Goal: Task Accomplishment & Management: Use online tool/utility

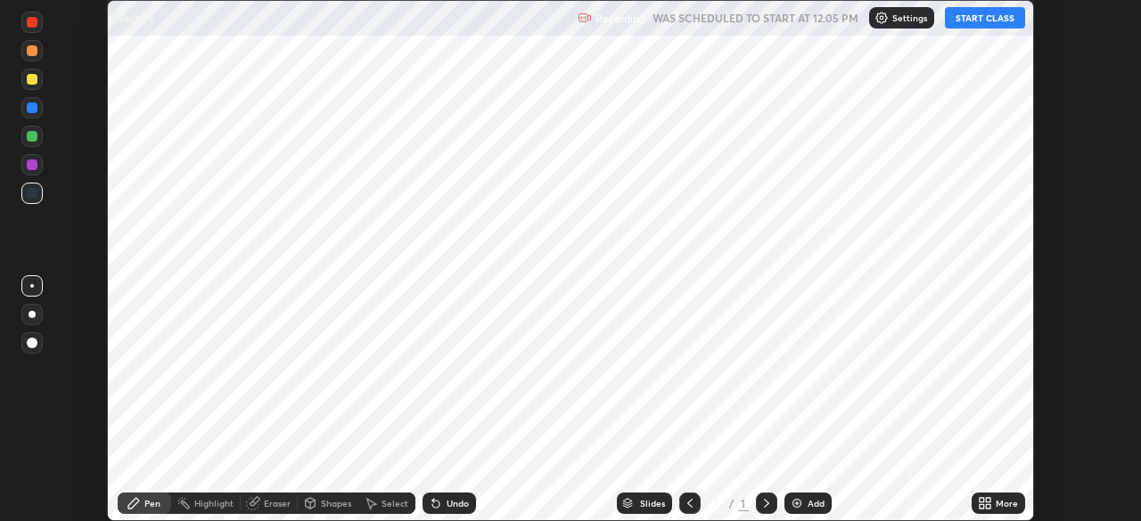
scroll to position [521, 1140]
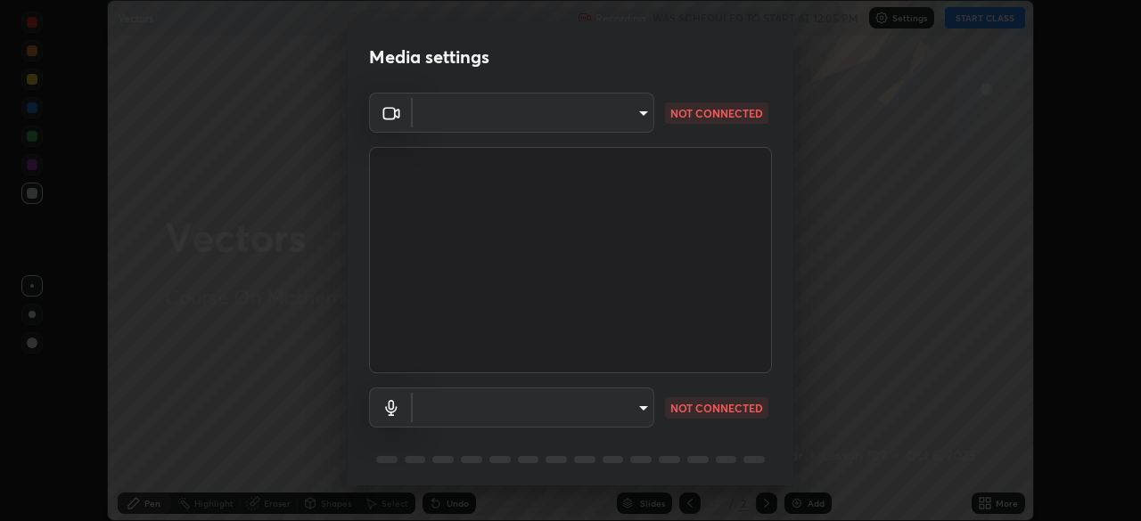
type input "1aa9a2346586593530aac2cf173ef8fd9a708ba55414d838fbce605f7d08cc12"
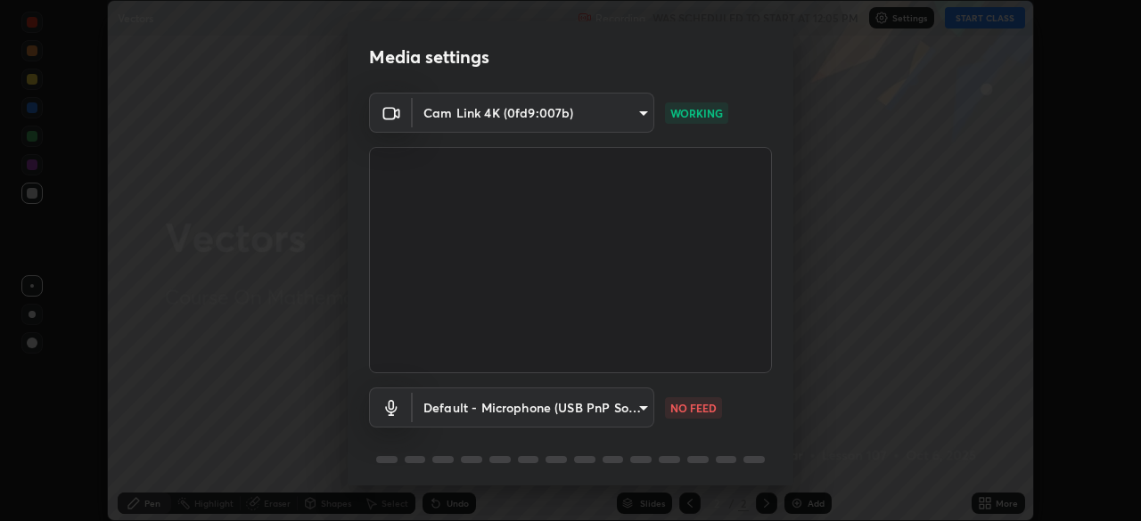
scroll to position [63, 0]
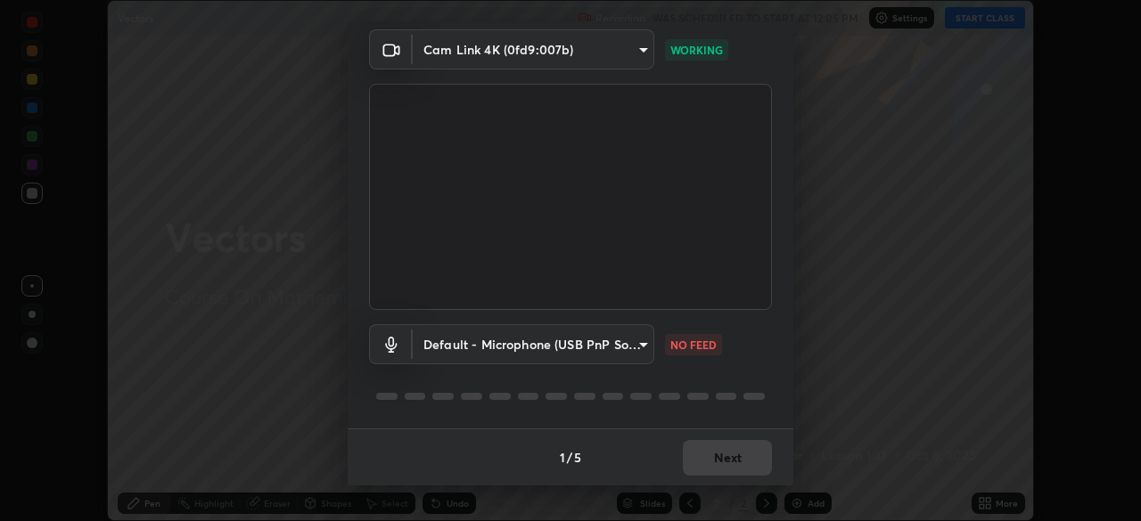
click at [634, 352] on body "Erase all Vectors Recording WAS SCHEDULED TO START AT 12:05 PM Settings START C…" at bounding box center [570, 260] width 1141 height 521
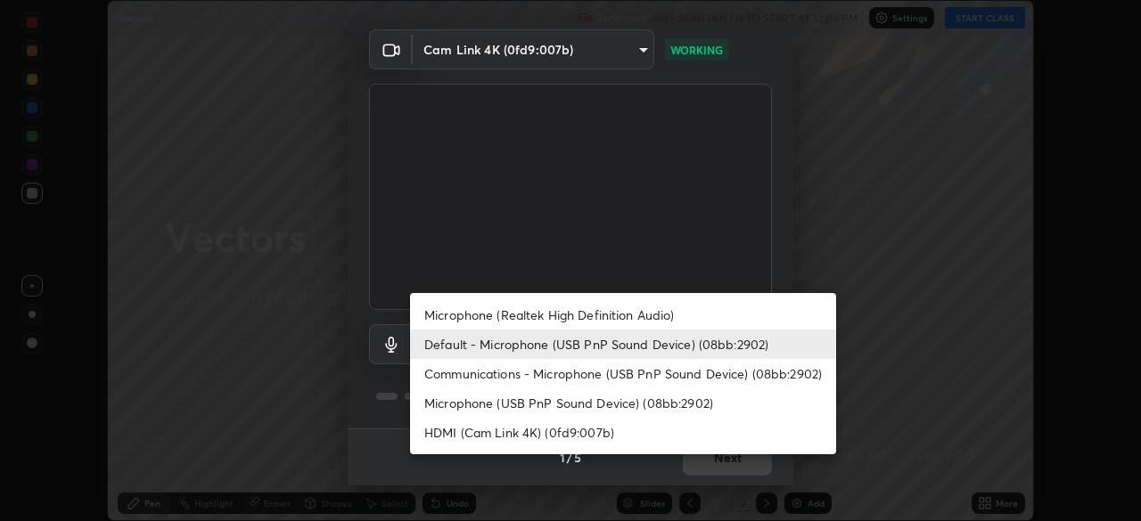
click at [642, 316] on li "Microphone (Realtek High Definition Audio)" at bounding box center [623, 314] width 426 height 29
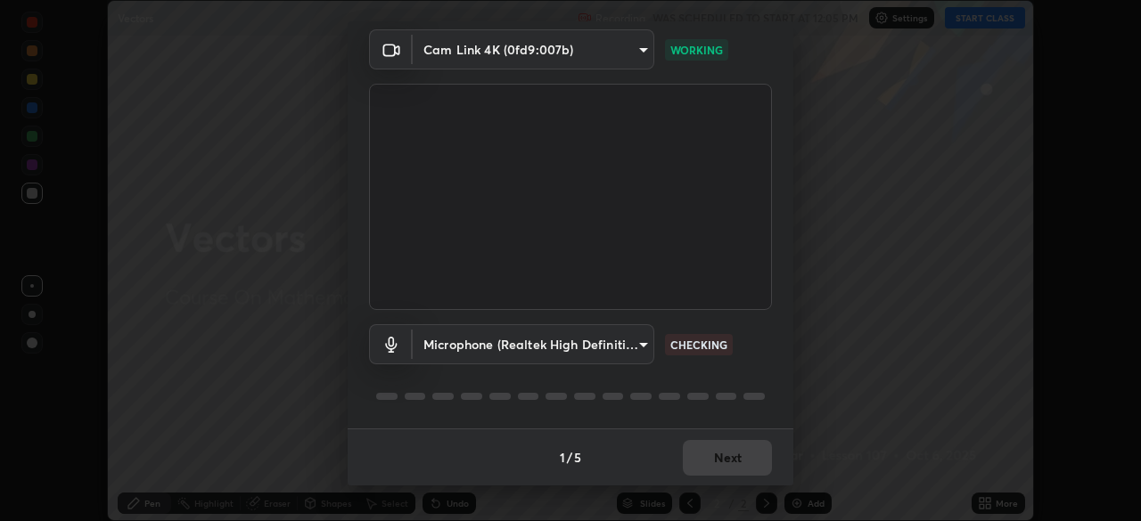
click at [643, 346] on body "Erase all Vectors Recording WAS SCHEDULED TO START AT 12:05 PM Settings START C…" at bounding box center [570, 260] width 1141 height 521
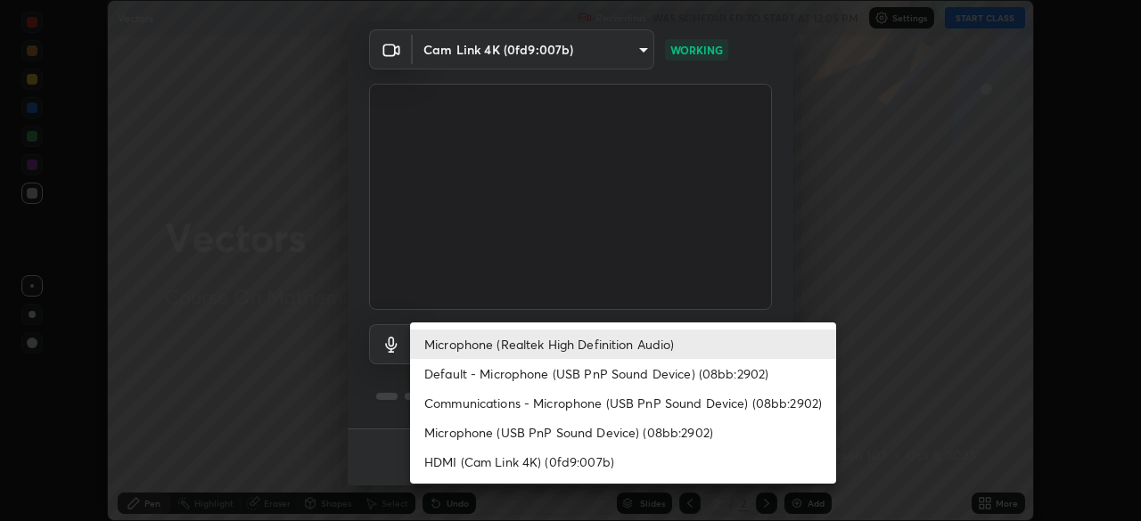
click at [626, 383] on li "Default - Microphone (USB PnP Sound Device) (08bb:2902)" at bounding box center [623, 373] width 426 height 29
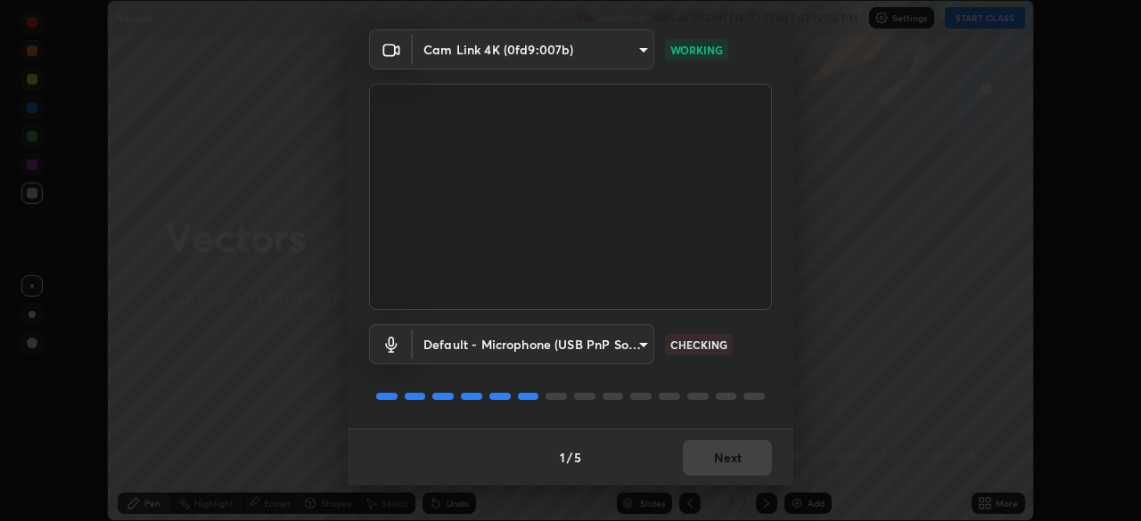
click at [641, 345] on body "Erase all Vectors Recording WAS SCHEDULED TO START AT 12:05 PM Settings START C…" at bounding box center [570, 260] width 1141 height 521
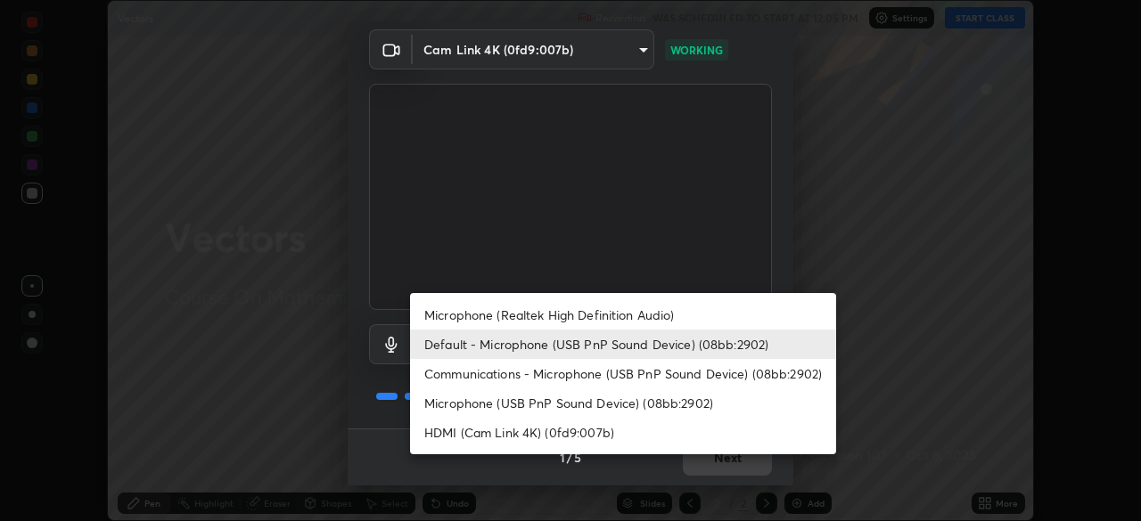
click at [642, 376] on li "Communications - Microphone (USB PnP Sound Device) (08bb:2902)" at bounding box center [623, 373] width 426 height 29
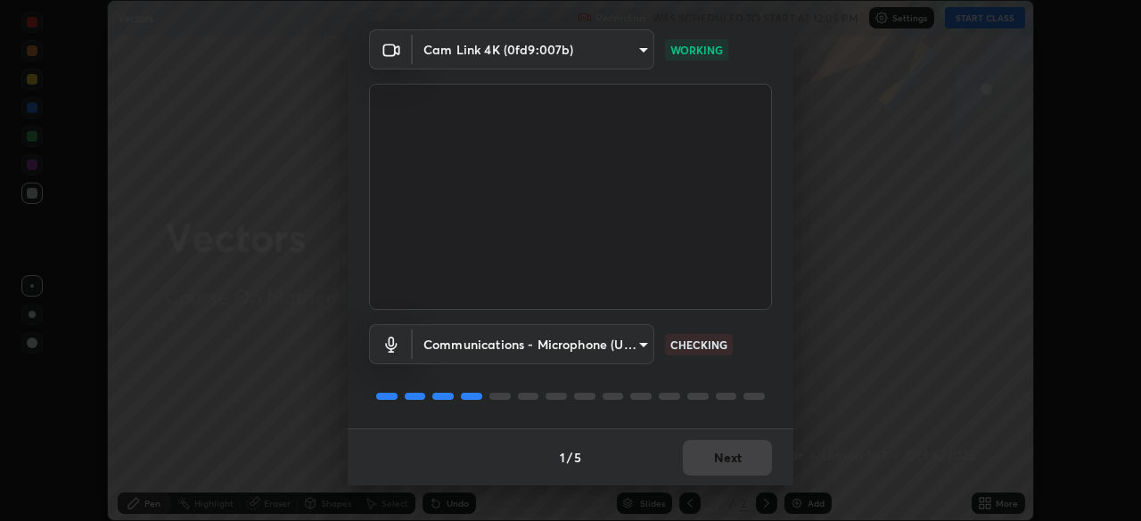
type input "communications"
click at [748, 458] on button "Next" at bounding box center [727, 458] width 89 height 36
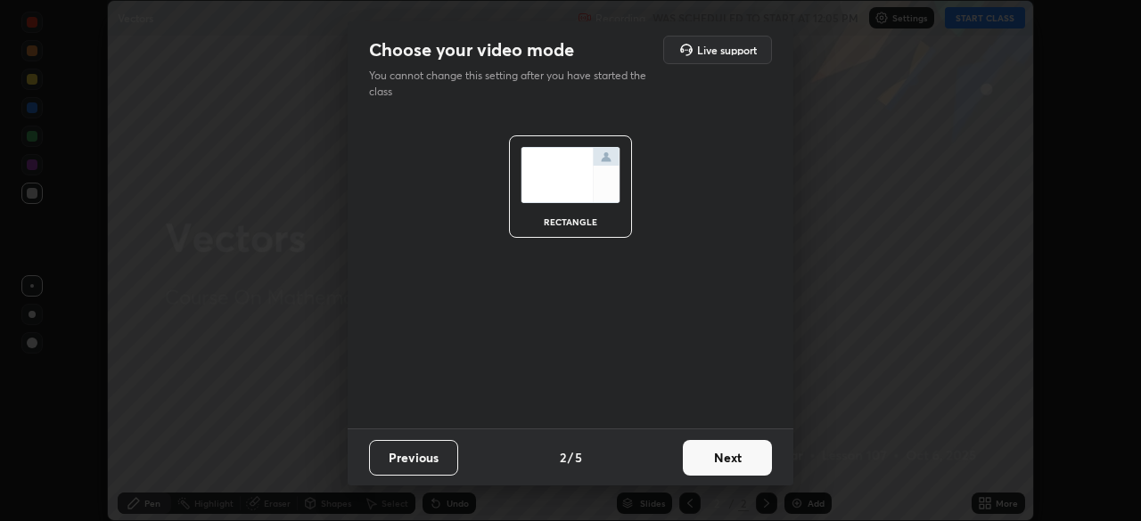
scroll to position [0, 0]
click at [745, 461] on button "Next" at bounding box center [727, 458] width 89 height 36
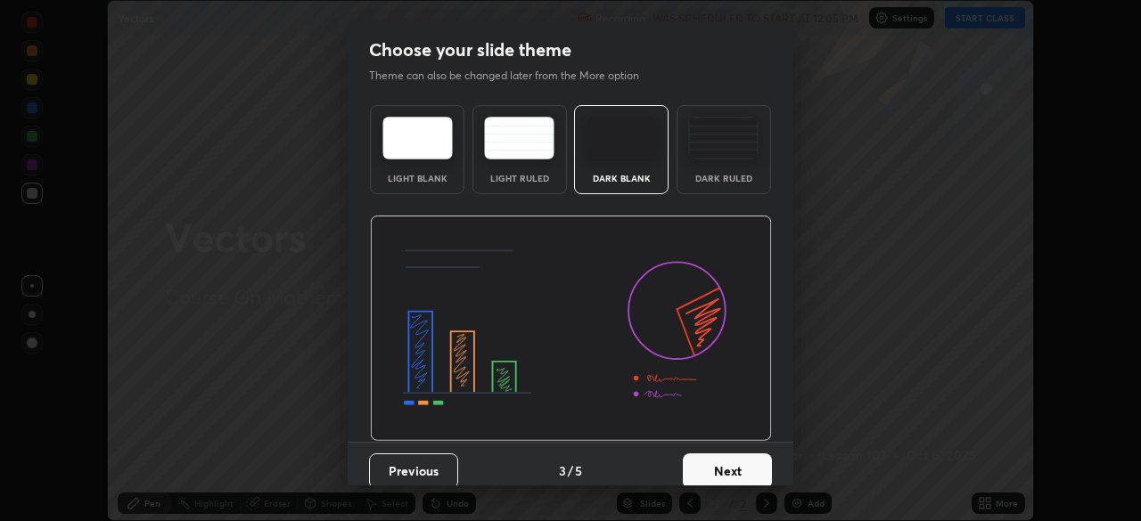
click at [739, 467] on button "Next" at bounding box center [727, 472] width 89 height 36
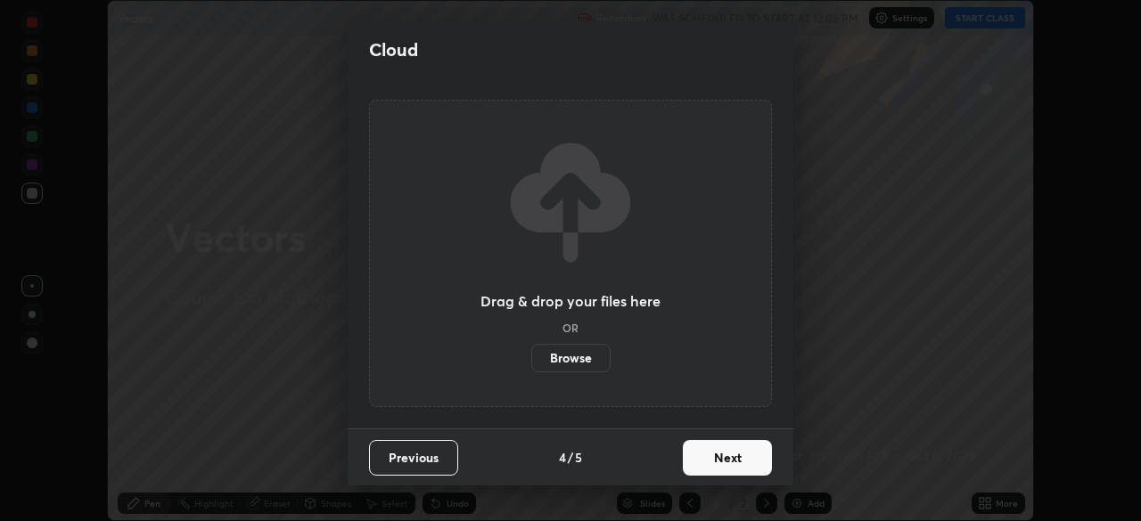
click at [734, 466] on button "Next" at bounding box center [727, 458] width 89 height 36
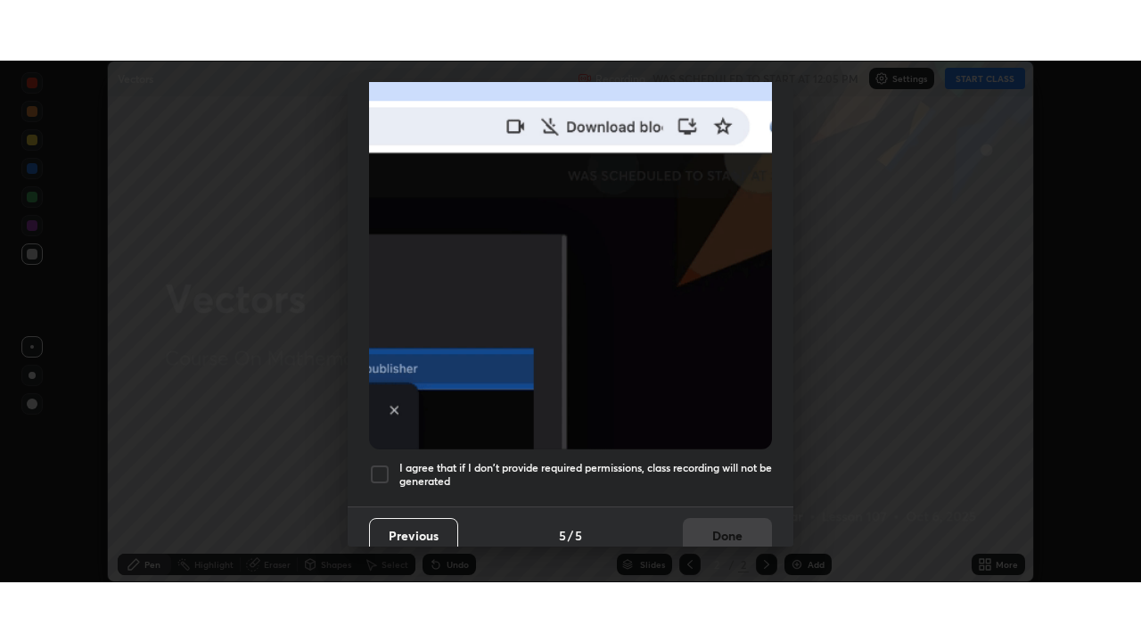
scroll to position [427, 0]
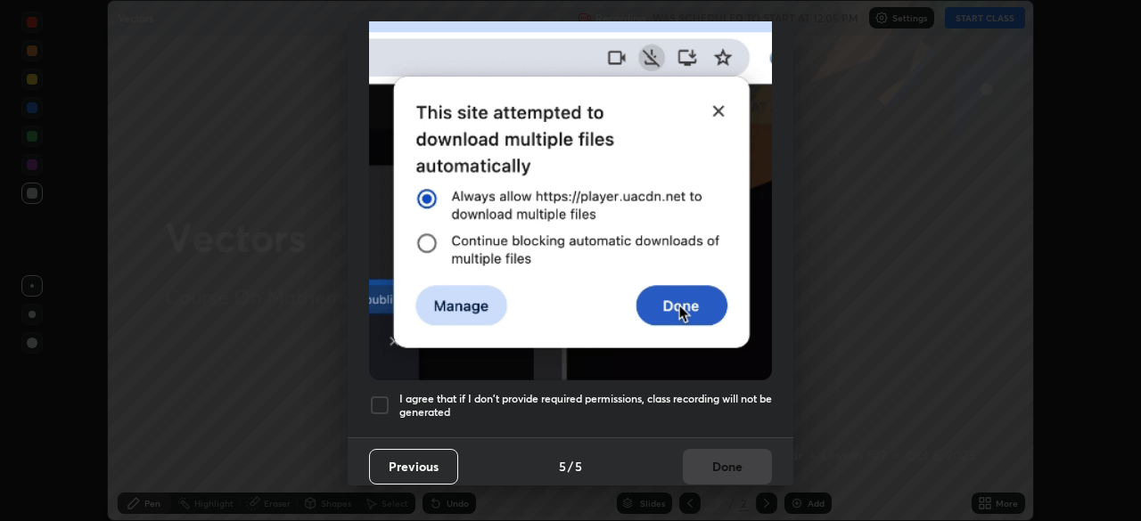
click at [381, 398] on div at bounding box center [379, 405] width 21 height 21
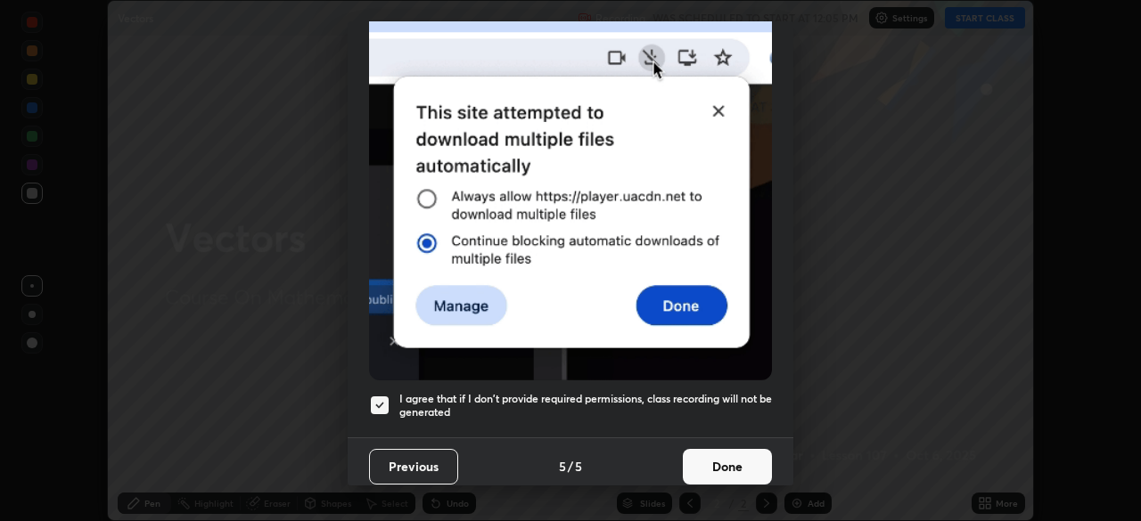
click at [701, 462] on button "Done" at bounding box center [727, 467] width 89 height 36
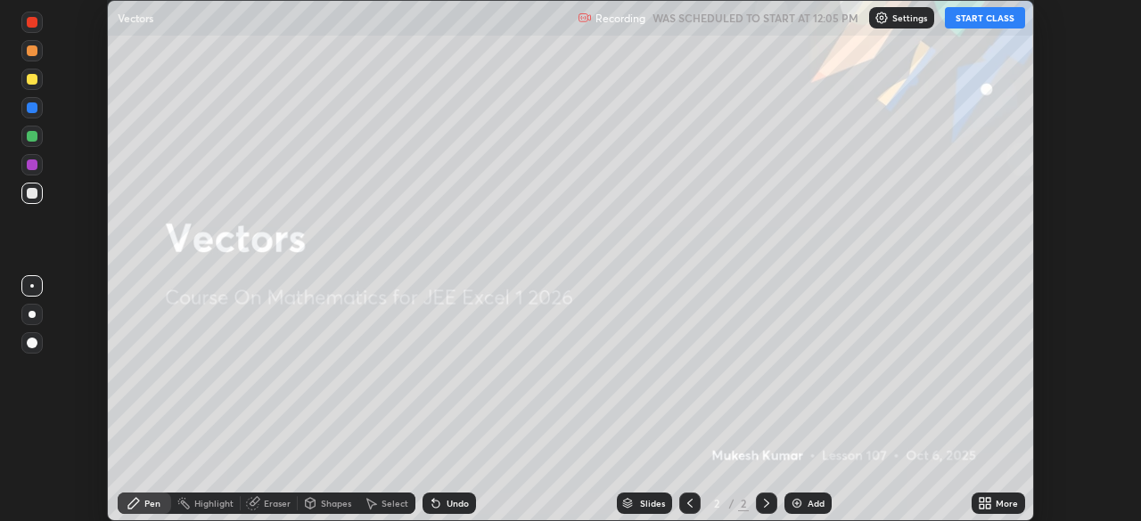
click at [999, 14] on button "START CLASS" at bounding box center [984, 17] width 80 height 21
click at [1004, 499] on div "More" at bounding box center [1006, 503] width 22 height 9
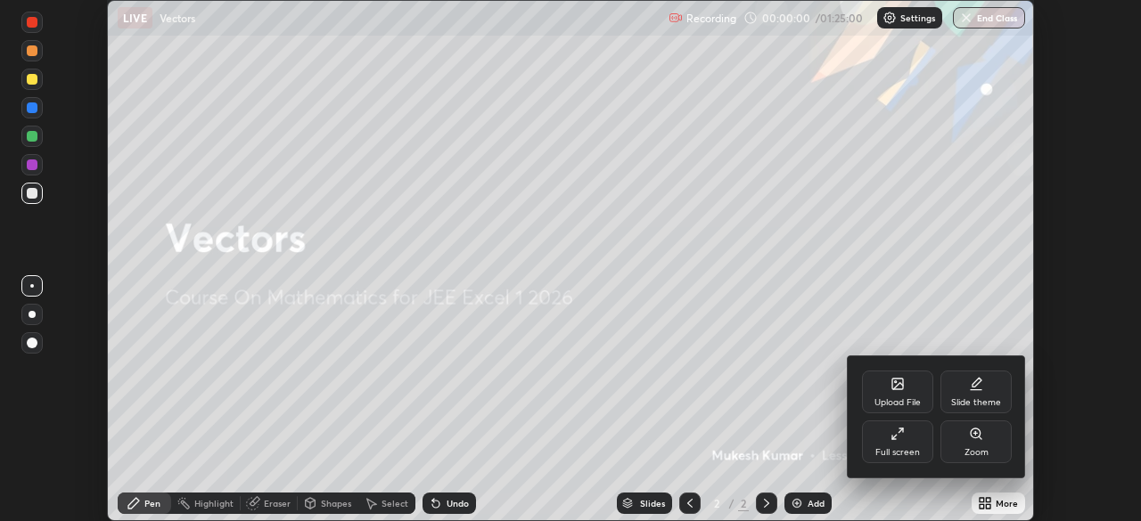
click at [902, 448] on div "Full screen" at bounding box center [897, 452] width 45 height 9
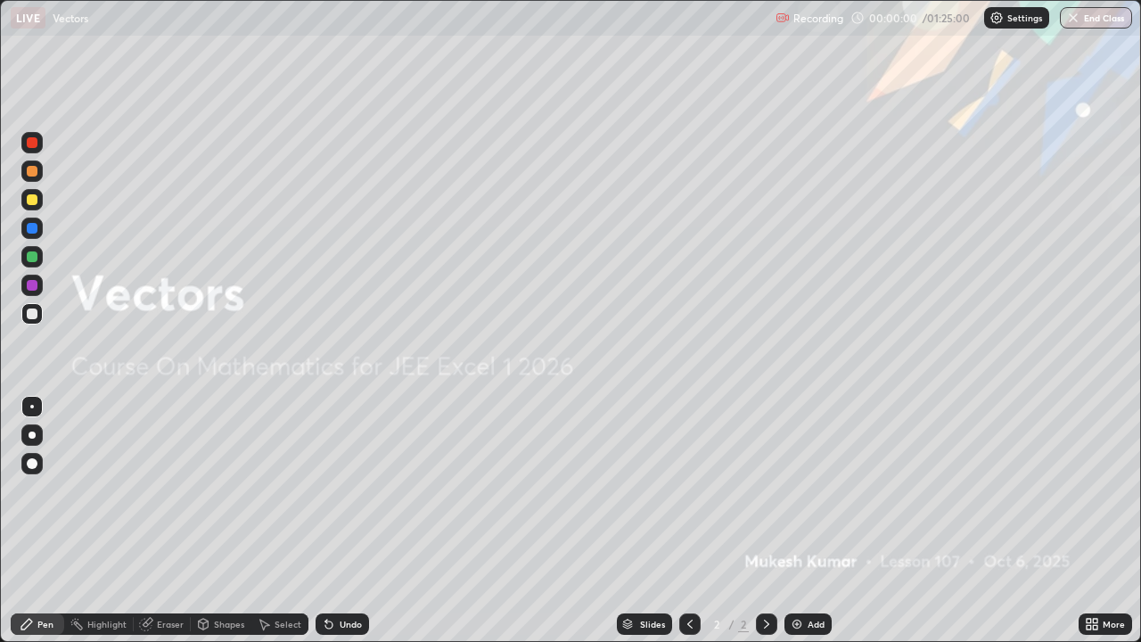
scroll to position [642, 1141]
click at [765, 520] on icon at bounding box center [766, 623] width 5 height 9
click at [801, 520] on img at bounding box center [796, 624] width 14 height 14
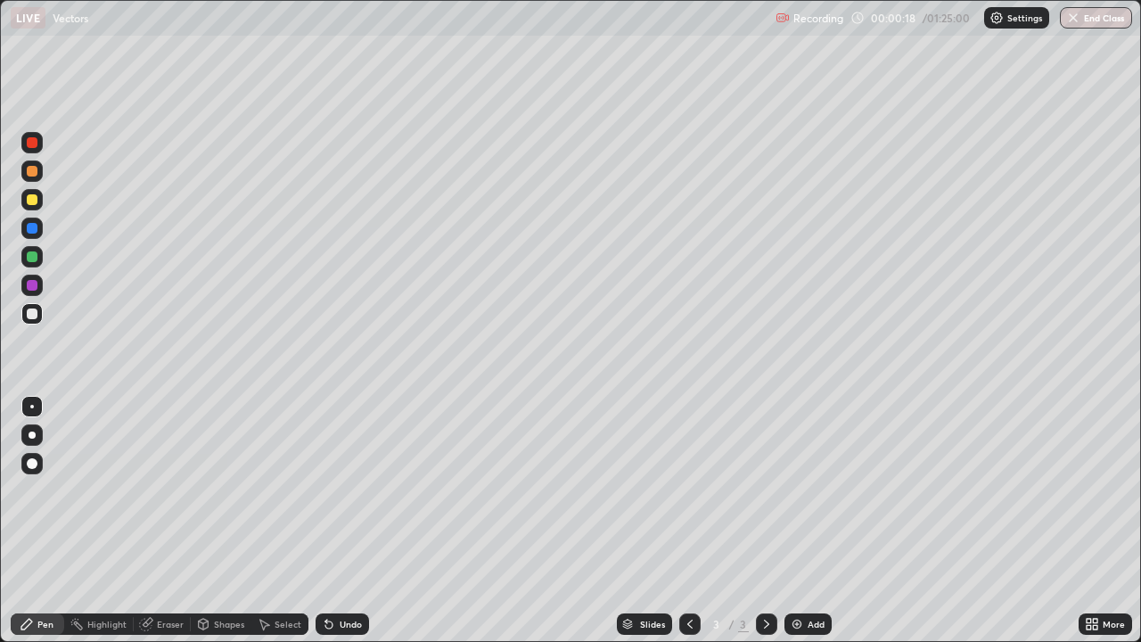
click at [32, 143] on div at bounding box center [32, 142] width 11 height 11
click at [42, 252] on div at bounding box center [31, 256] width 21 height 21
click at [40, 314] on div at bounding box center [31, 313] width 21 height 21
click at [29, 258] on div at bounding box center [32, 256] width 11 height 11
click at [763, 520] on icon at bounding box center [766, 624] width 14 height 14
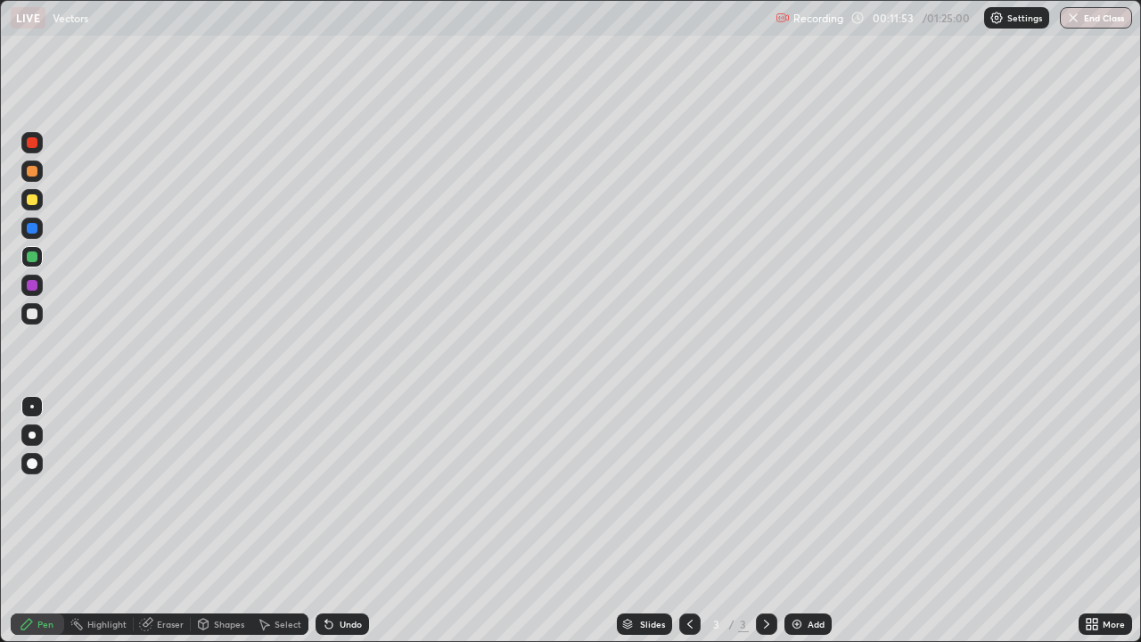
click at [808, 520] on div "Add" at bounding box center [815, 623] width 17 height 9
click at [34, 141] on div at bounding box center [32, 142] width 11 height 11
click at [31, 255] on div at bounding box center [32, 256] width 11 height 11
click at [342, 520] on div "Undo" at bounding box center [350, 623] width 22 height 9
click at [765, 520] on icon at bounding box center [766, 623] width 5 height 9
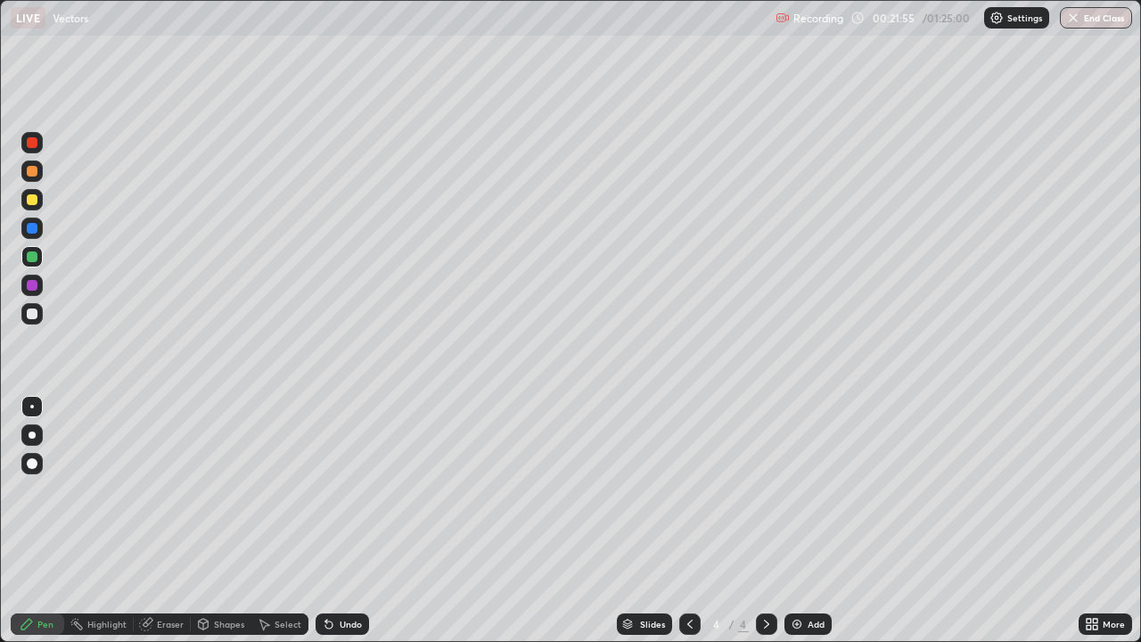
click at [798, 520] on img at bounding box center [796, 624] width 14 height 14
click at [37, 143] on div at bounding box center [32, 142] width 11 height 11
click at [33, 195] on div at bounding box center [32, 199] width 11 height 11
click at [39, 256] on div at bounding box center [31, 256] width 21 height 21
click at [34, 313] on div at bounding box center [32, 313] width 11 height 11
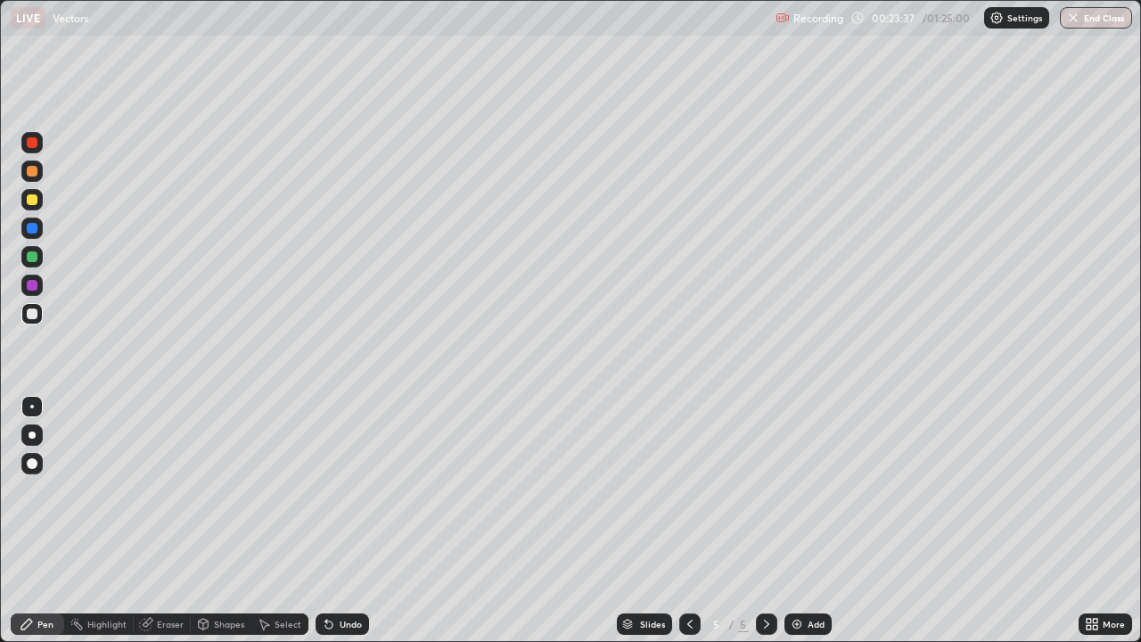
click at [348, 520] on div "Undo" at bounding box center [350, 623] width 22 height 9
click at [36, 285] on div at bounding box center [32, 285] width 11 height 11
click at [808, 520] on div "Add" at bounding box center [815, 623] width 17 height 9
click at [687, 520] on icon at bounding box center [690, 624] width 14 height 14
click at [33, 314] on div at bounding box center [32, 313] width 11 height 11
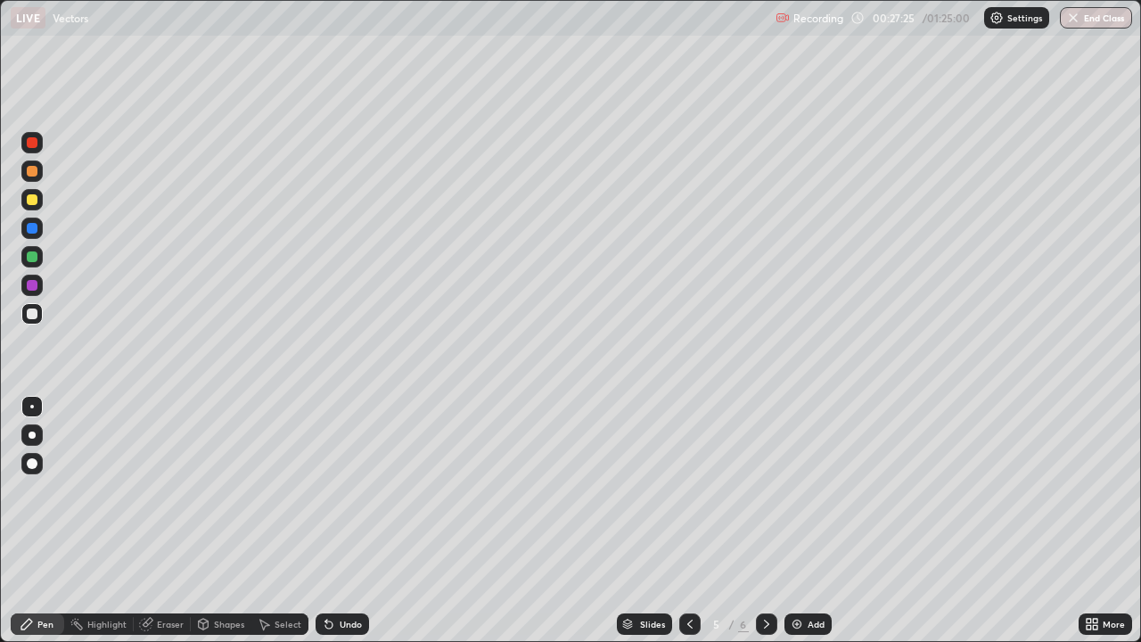
click at [764, 520] on icon at bounding box center [766, 624] width 14 height 14
click at [36, 316] on div at bounding box center [32, 313] width 11 height 11
click at [35, 204] on div at bounding box center [32, 199] width 11 height 11
click at [766, 520] on icon at bounding box center [766, 624] width 14 height 14
click at [765, 520] on icon at bounding box center [766, 624] width 14 height 14
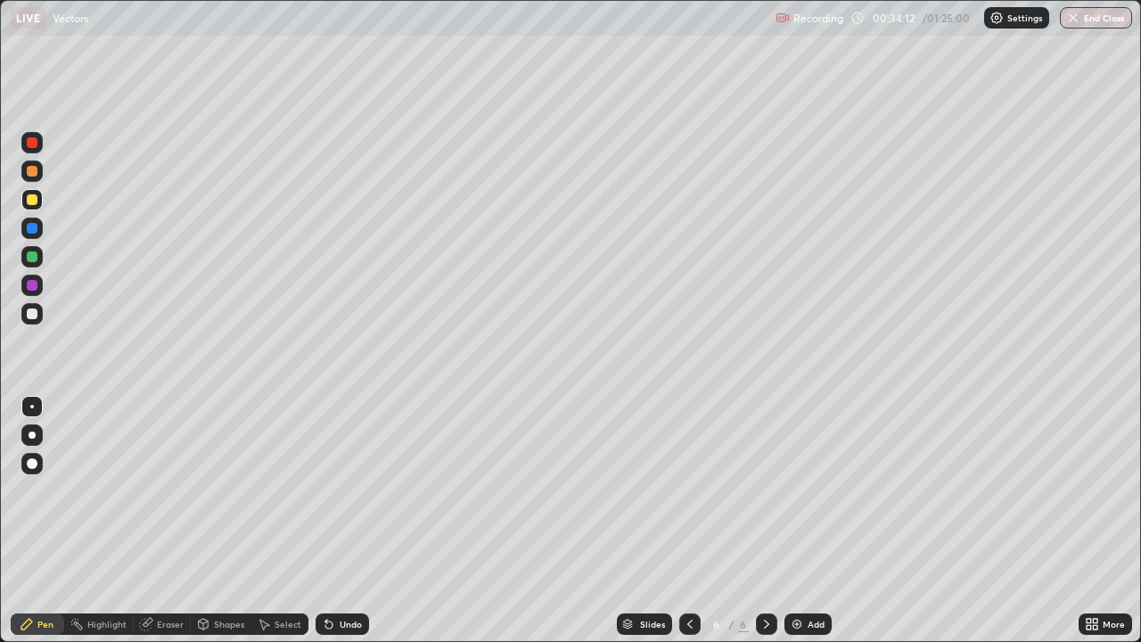
click at [766, 520] on icon at bounding box center [766, 624] width 14 height 14
click at [804, 520] on div "Add" at bounding box center [807, 623] width 47 height 21
click at [688, 520] on icon at bounding box center [690, 624] width 14 height 14
click at [765, 520] on icon at bounding box center [766, 624] width 14 height 14
click at [37, 312] on div at bounding box center [32, 313] width 11 height 11
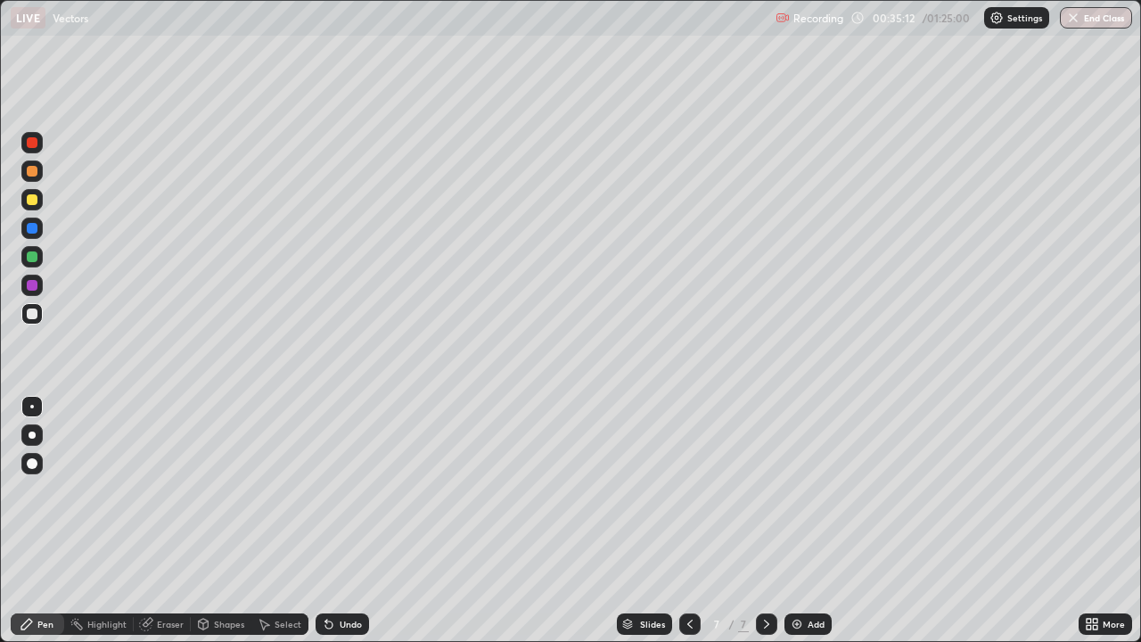
click at [345, 520] on div "Undo" at bounding box center [350, 623] width 22 height 9
click at [765, 520] on icon at bounding box center [766, 624] width 14 height 14
click at [807, 520] on div "Add" at bounding box center [815, 623] width 17 height 9
click at [37, 145] on div at bounding box center [32, 142] width 11 height 11
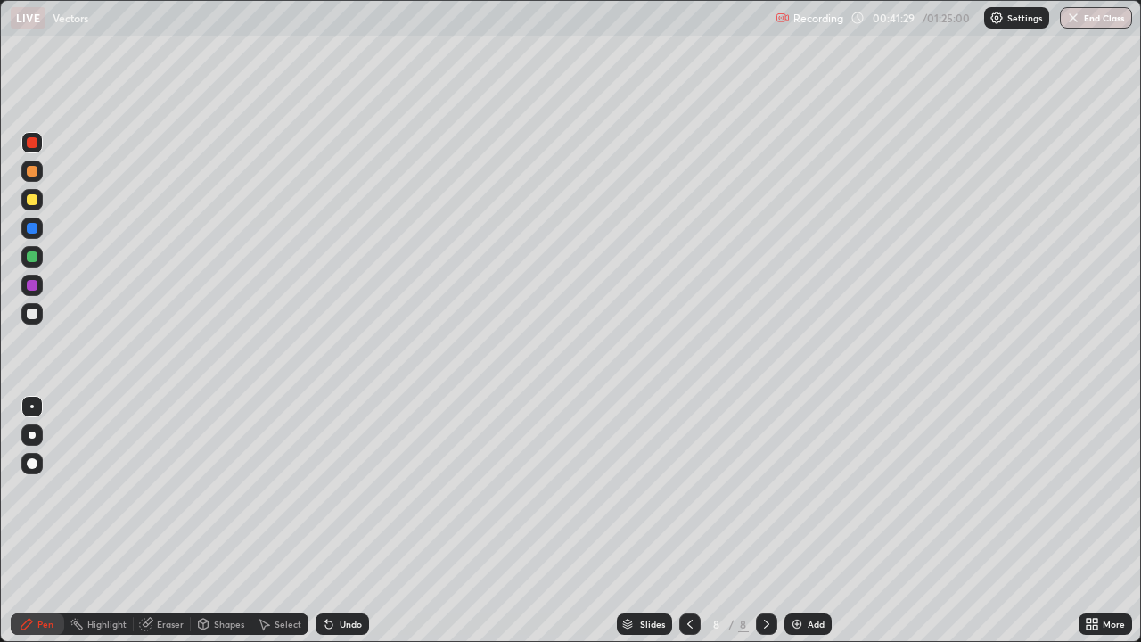
click at [34, 199] on div at bounding box center [32, 199] width 11 height 11
click at [36, 256] on div at bounding box center [32, 256] width 11 height 11
click at [35, 317] on div at bounding box center [32, 313] width 11 height 11
click at [350, 520] on div "Undo" at bounding box center [350, 623] width 22 height 9
click at [354, 520] on div "Undo" at bounding box center [350, 623] width 22 height 9
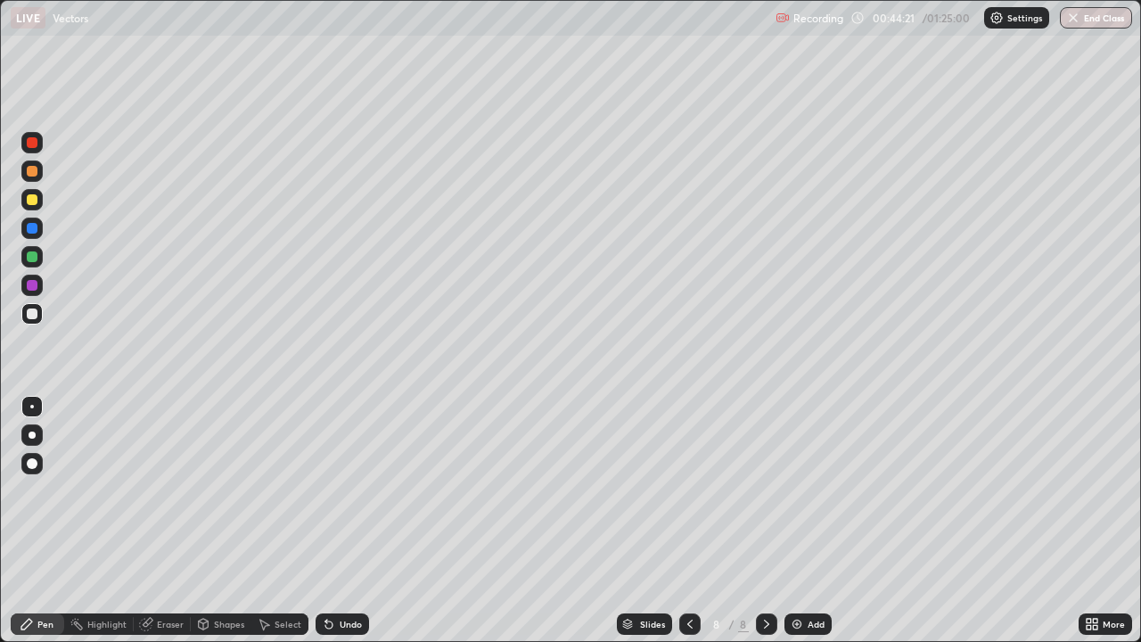
click at [353, 520] on div "Undo" at bounding box center [350, 623] width 22 height 9
click at [348, 520] on div "Undo" at bounding box center [350, 623] width 22 height 9
click at [343, 520] on div "Undo" at bounding box center [350, 623] width 22 height 9
click at [32, 315] on div at bounding box center [32, 313] width 11 height 11
click at [38, 290] on div at bounding box center [31, 284] width 21 height 21
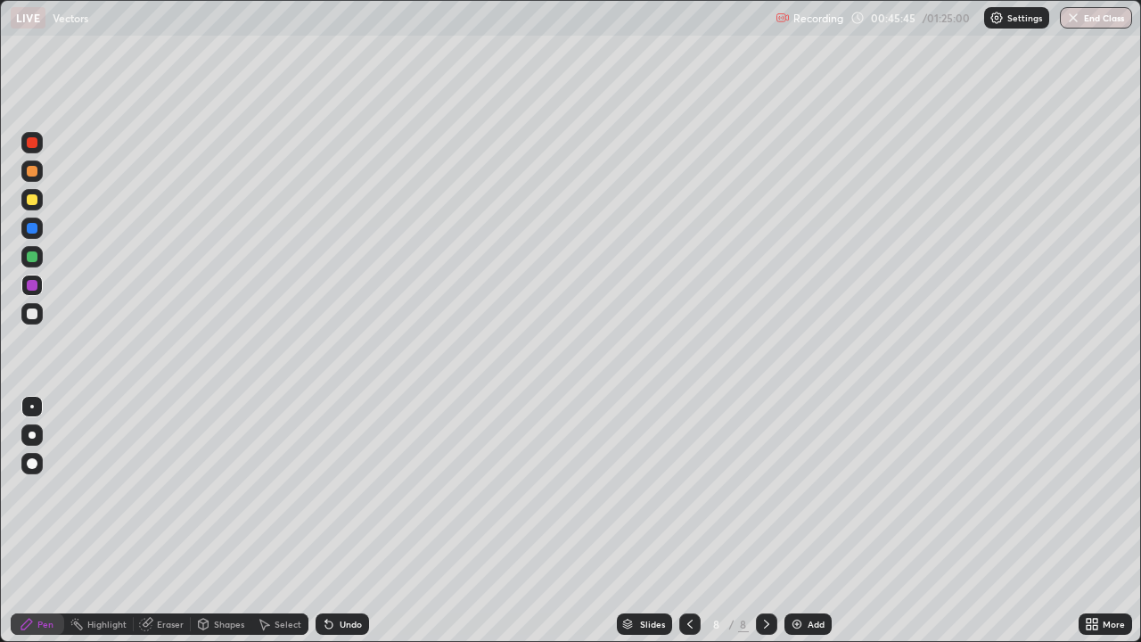
click at [34, 313] on div at bounding box center [32, 313] width 11 height 11
click at [809, 520] on div "Add" at bounding box center [815, 623] width 17 height 9
click at [348, 520] on div "Undo" at bounding box center [350, 623] width 22 height 9
click at [686, 520] on icon at bounding box center [690, 624] width 14 height 14
click at [768, 520] on icon at bounding box center [766, 624] width 14 height 14
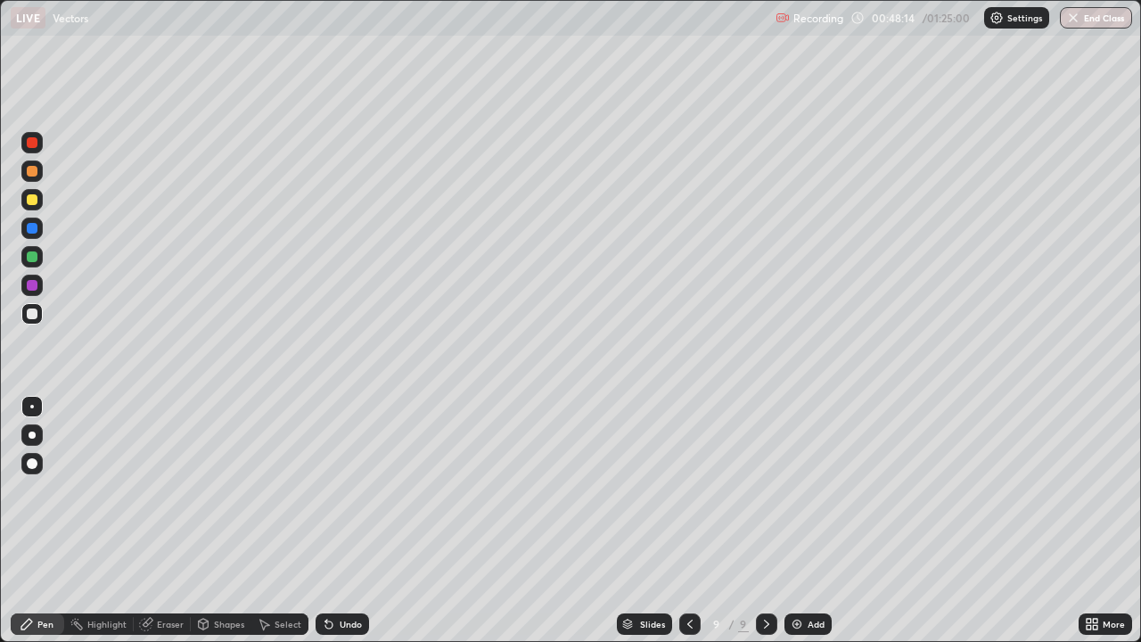
click at [694, 520] on icon at bounding box center [690, 624] width 14 height 14
click at [762, 520] on icon at bounding box center [766, 624] width 14 height 14
click at [690, 520] on icon at bounding box center [690, 624] width 14 height 14
click at [765, 520] on icon at bounding box center [766, 624] width 14 height 14
click at [346, 520] on div "Undo" at bounding box center [350, 623] width 22 height 9
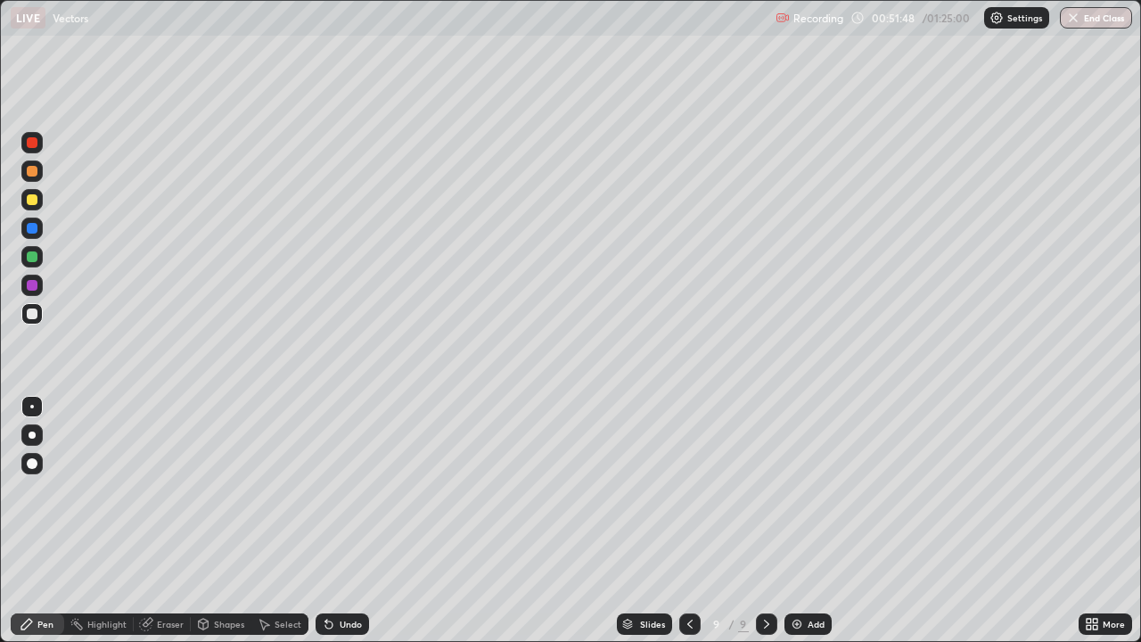
click at [344, 520] on div "Undo" at bounding box center [350, 623] width 22 height 9
click at [346, 520] on div "Undo" at bounding box center [350, 623] width 22 height 9
click at [353, 520] on div "Undo" at bounding box center [350, 623] width 22 height 9
click at [344, 520] on div "Undo" at bounding box center [350, 623] width 22 height 9
click at [765, 520] on icon at bounding box center [766, 624] width 14 height 14
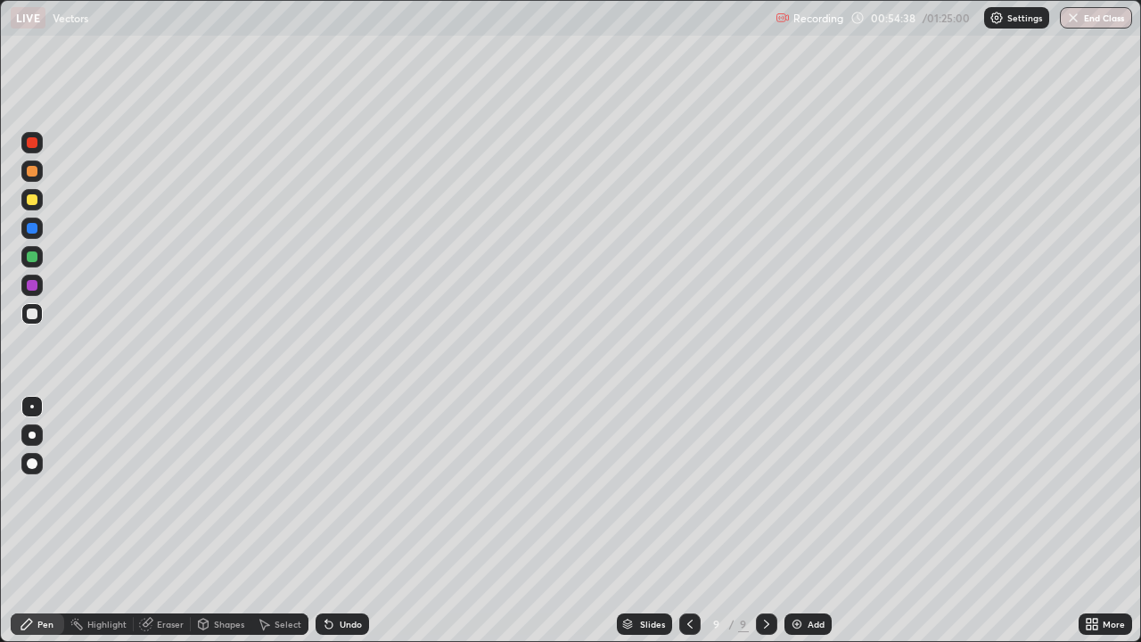
click at [765, 520] on icon at bounding box center [766, 624] width 14 height 14
click at [800, 520] on img at bounding box center [796, 624] width 14 height 14
click at [687, 520] on icon at bounding box center [689, 624] width 14 height 14
click at [762, 520] on icon at bounding box center [766, 624] width 14 height 14
click at [687, 520] on icon at bounding box center [689, 624] width 14 height 14
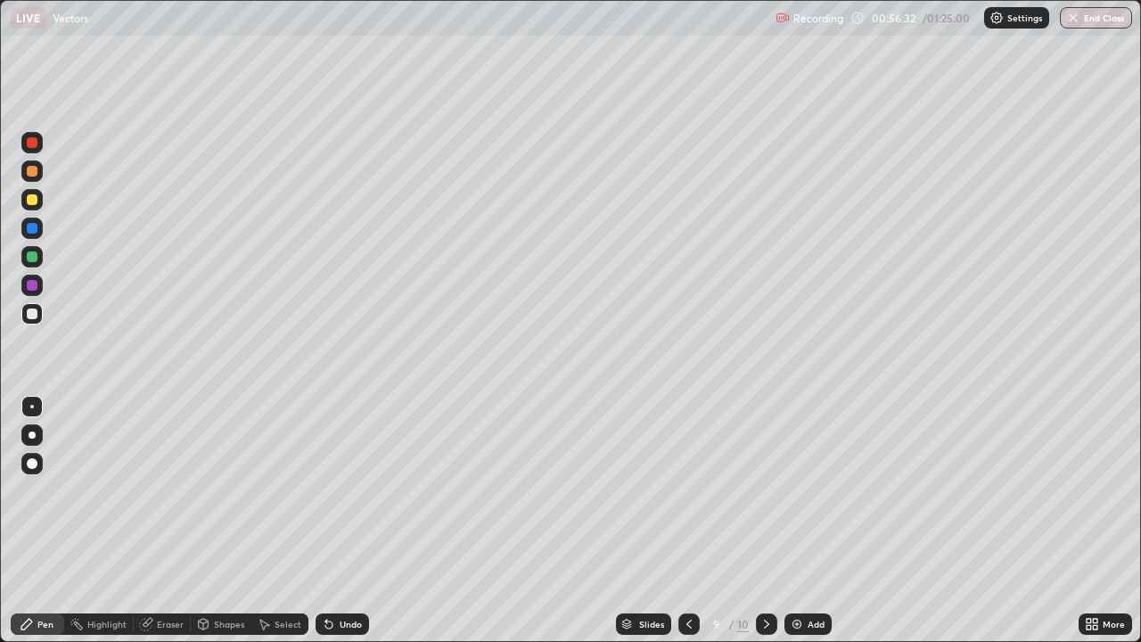
click at [762, 520] on icon at bounding box center [766, 624] width 14 height 14
click at [28, 143] on div at bounding box center [32, 142] width 11 height 11
click at [33, 314] on div at bounding box center [32, 313] width 11 height 11
click at [281, 520] on div "Select" at bounding box center [287, 623] width 27 height 9
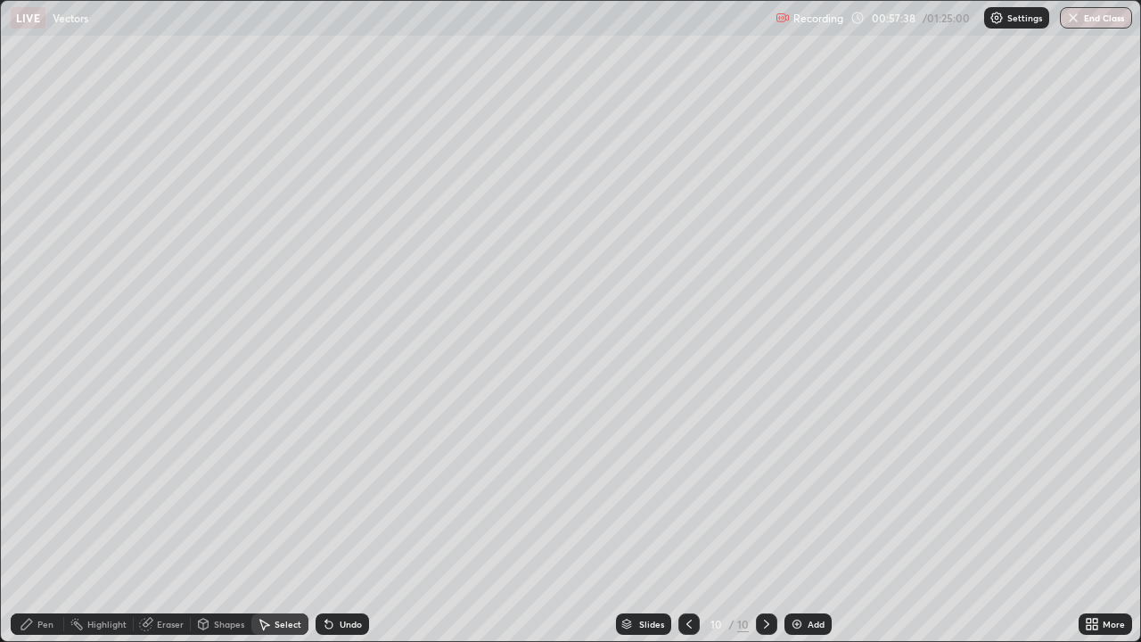
click at [226, 520] on div "Shapes" at bounding box center [229, 623] width 30 height 9
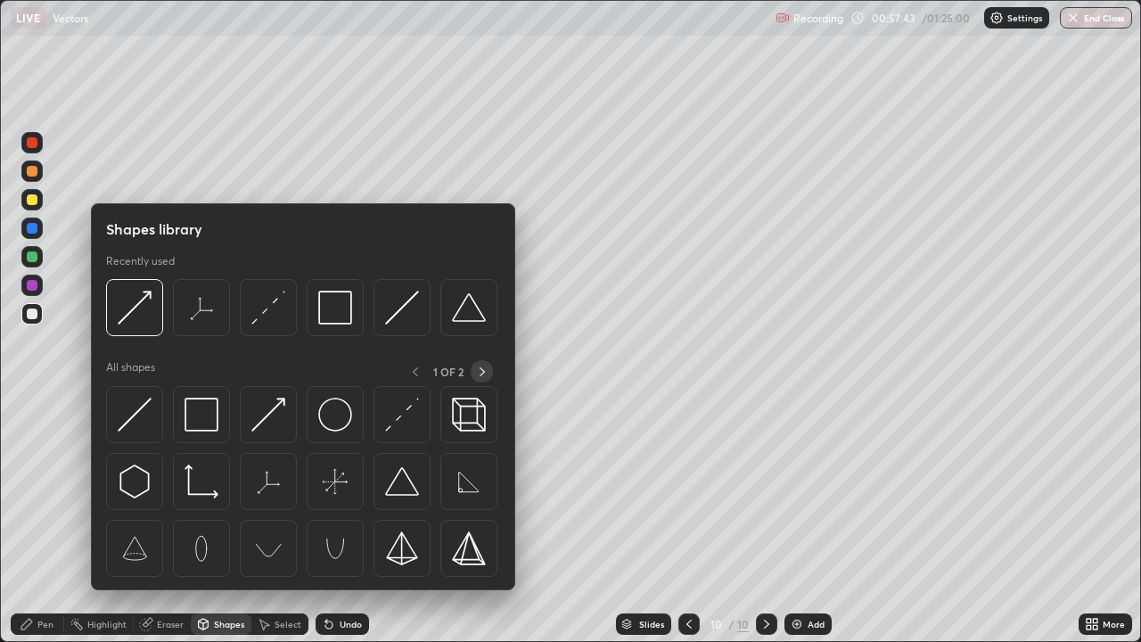
click at [481, 371] on icon at bounding box center [482, 371] width 14 height 14
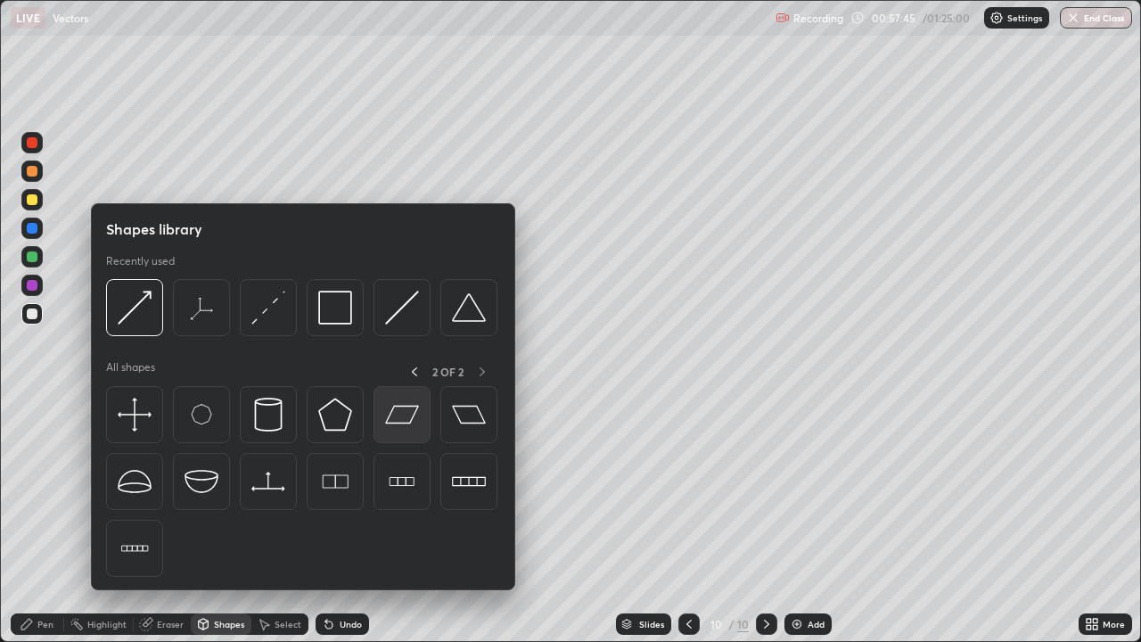
click at [405, 417] on img at bounding box center [402, 414] width 34 height 34
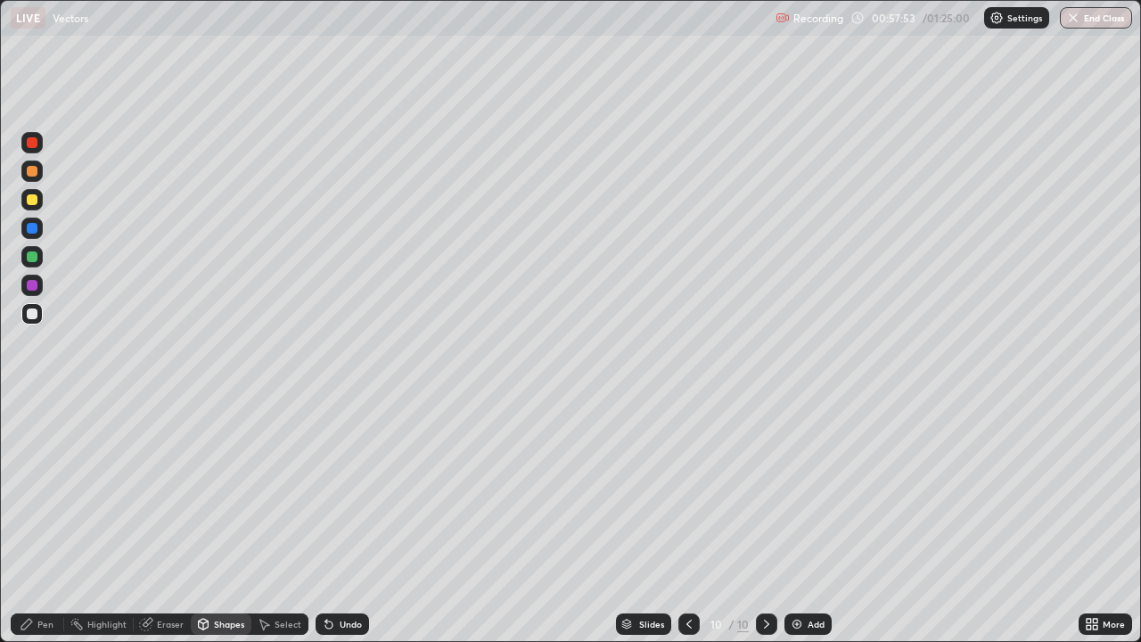
click at [50, 520] on div "Pen" at bounding box center [45, 623] width 16 height 9
click at [39, 199] on div at bounding box center [31, 199] width 21 height 21
click at [31, 312] on div at bounding box center [32, 313] width 11 height 11
click at [764, 520] on icon at bounding box center [766, 623] width 5 height 9
click at [804, 520] on div "Add" at bounding box center [807, 623] width 47 height 21
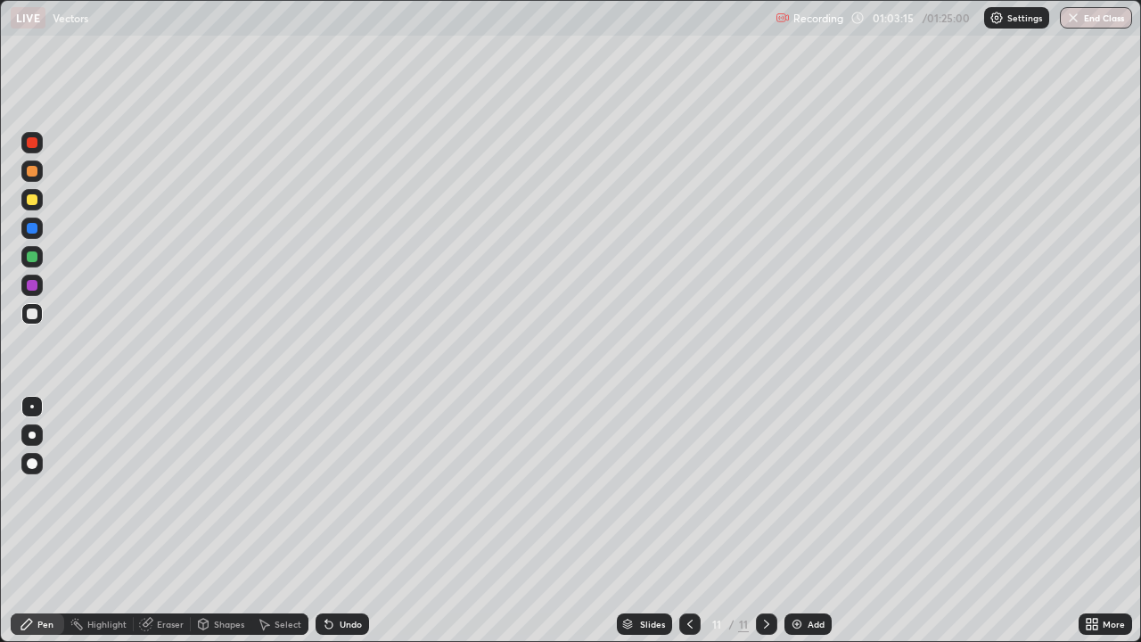
click at [690, 520] on icon at bounding box center [690, 624] width 14 height 14
click at [763, 520] on icon at bounding box center [766, 624] width 14 height 14
click at [288, 520] on div "Select" at bounding box center [287, 623] width 27 height 9
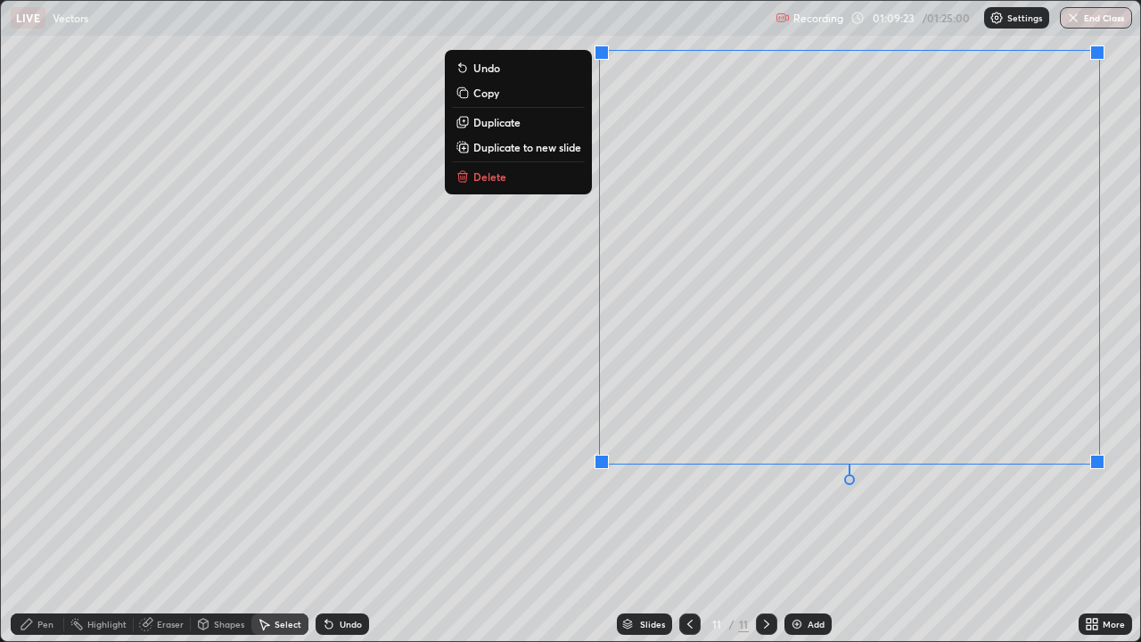
click at [54, 520] on div "Pen" at bounding box center [37, 623] width 53 height 21
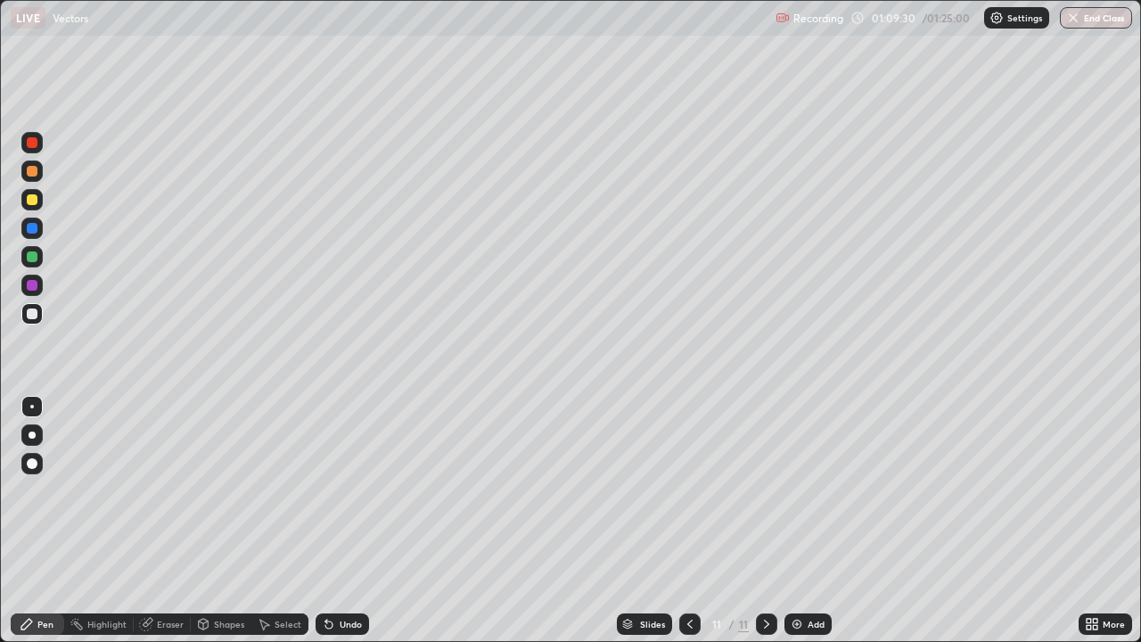
click at [346, 520] on div "Undo" at bounding box center [350, 623] width 22 height 9
click at [348, 520] on div "Undo" at bounding box center [350, 623] width 22 height 9
click at [350, 520] on div "Undo" at bounding box center [350, 623] width 22 height 9
click at [32, 257] on div at bounding box center [32, 256] width 11 height 11
click at [765, 520] on icon at bounding box center [766, 624] width 14 height 14
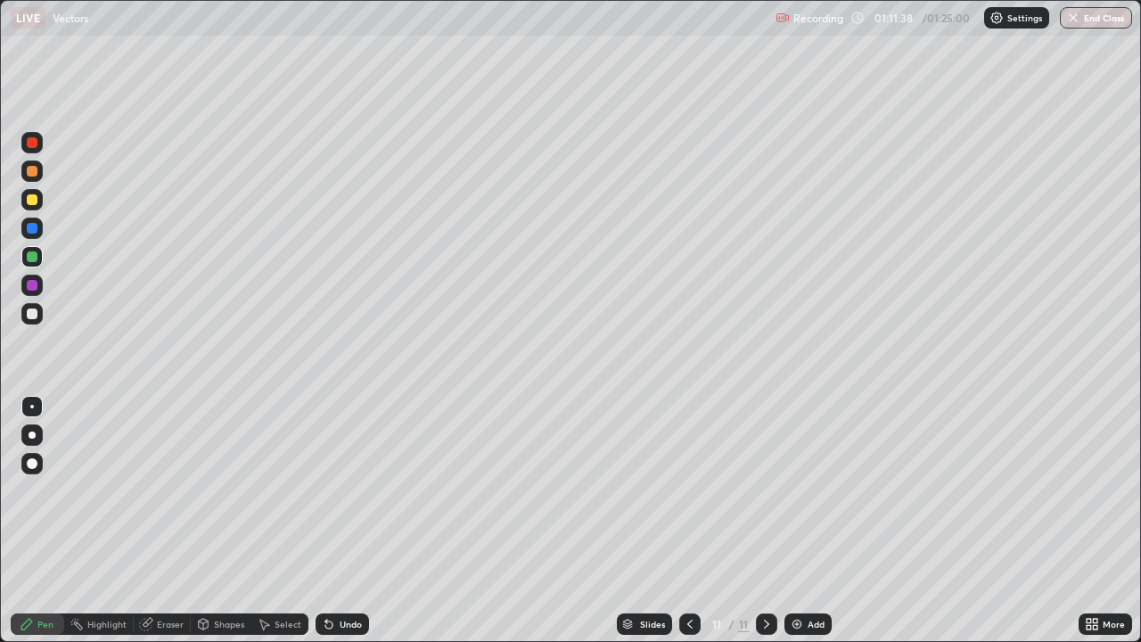
click at [807, 520] on div "Add" at bounding box center [815, 623] width 17 height 9
click at [39, 200] on div at bounding box center [31, 199] width 21 height 21
click at [348, 520] on div "Undo" at bounding box center [350, 623] width 22 height 9
click at [347, 520] on div "Undo" at bounding box center [350, 623] width 22 height 9
click at [688, 520] on icon at bounding box center [690, 624] width 14 height 14
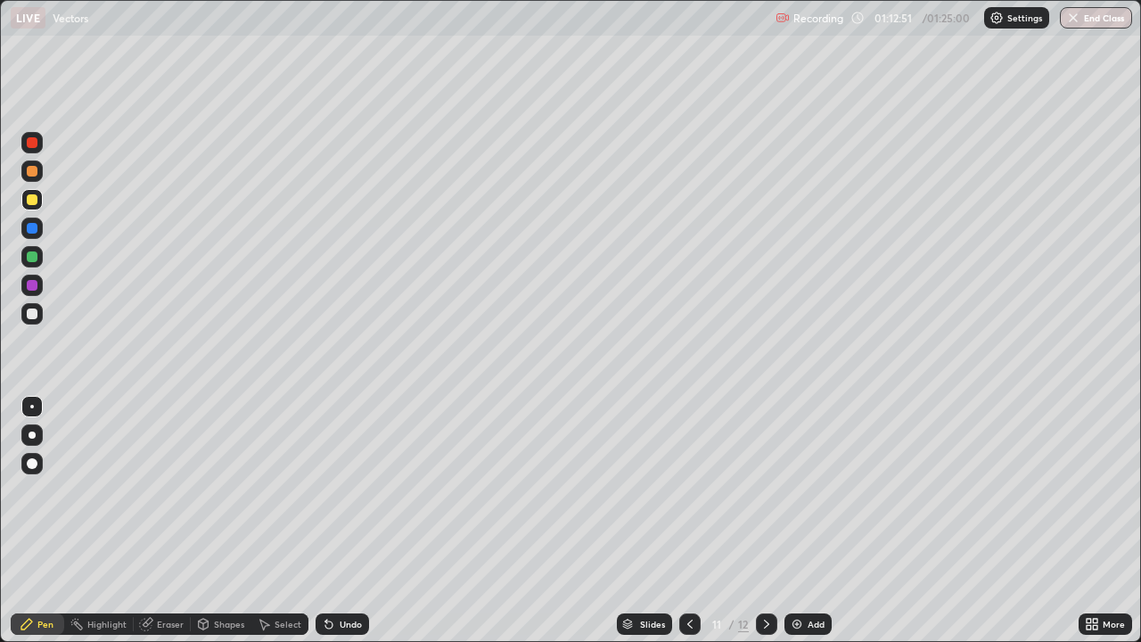
click at [765, 520] on icon at bounding box center [766, 624] width 14 height 14
click at [344, 520] on div "Undo" at bounding box center [350, 623] width 22 height 9
click at [339, 520] on div "Undo" at bounding box center [350, 623] width 22 height 9
click at [344, 520] on div "Undo" at bounding box center [350, 623] width 22 height 9
click at [345, 520] on div "Undo" at bounding box center [350, 623] width 22 height 9
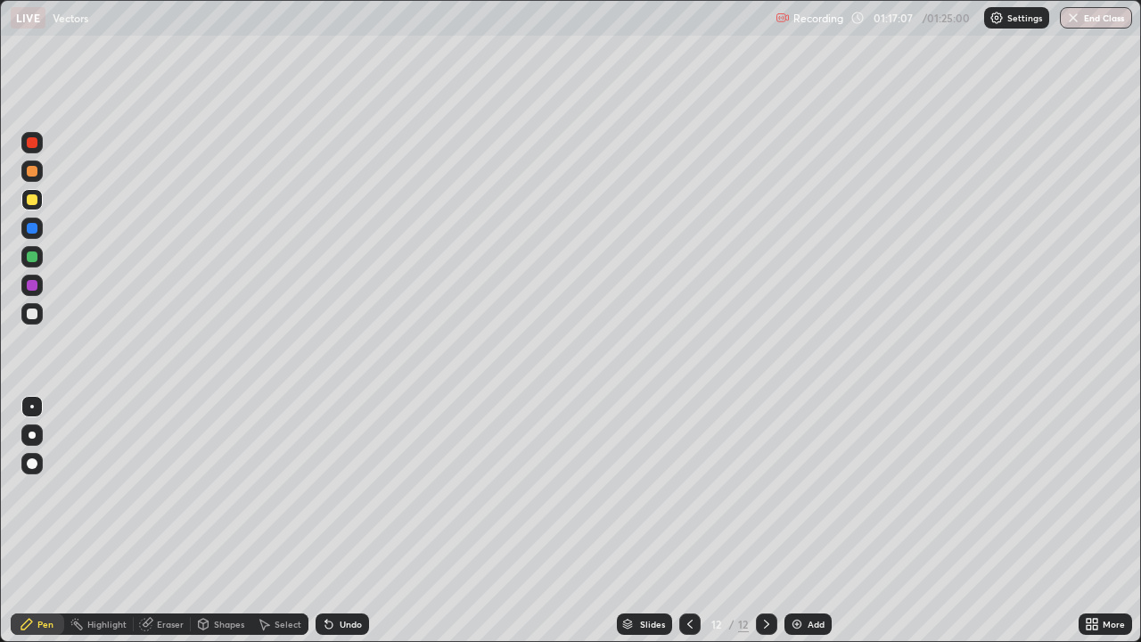
click at [345, 520] on div "Undo" at bounding box center [350, 623] width 22 height 9
click at [352, 520] on div "Undo" at bounding box center [341, 623] width 53 height 21
click at [354, 520] on div "Undo" at bounding box center [341, 623] width 53 height 21
click at [355, 520] on div "Undo" at bounding box center [350, 623] width 22 height 9
click at [353, 520] on div "Undo" at bounding box center [350, 623] width 22 height 9
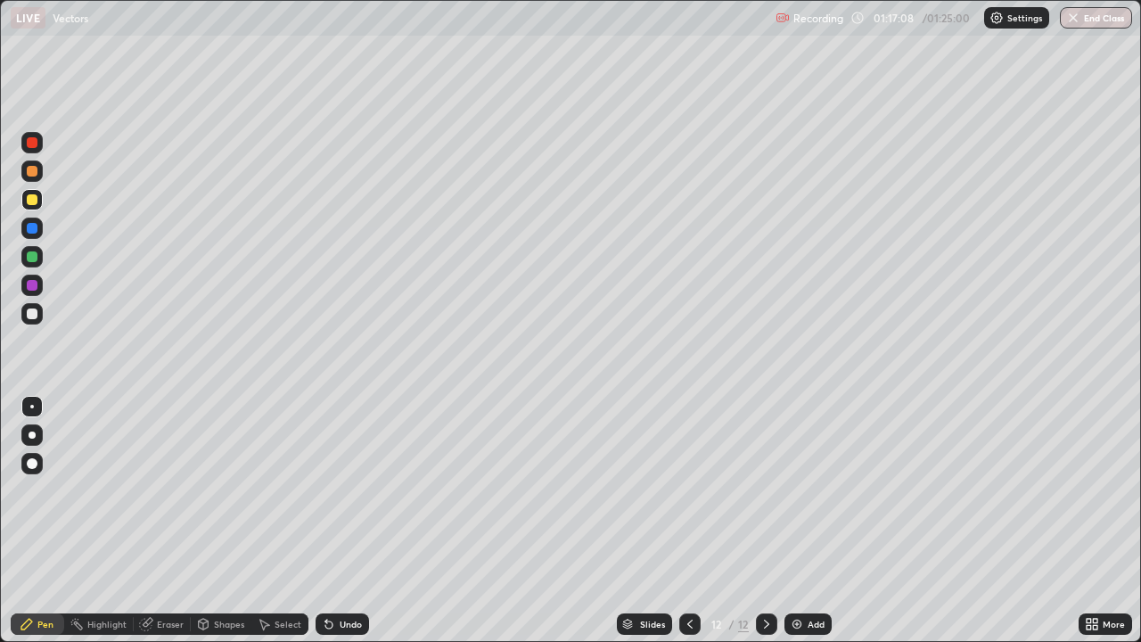
click at [351, 520] on div "Undo" at bounding box center [350, 623] width 22 height 9
click at [353, 520] on div "Undo" at bounding box center [350, 623] width 22 height 9
click at [1105, 17] on button "End Class" at bounding box center [1095, 17] width 72 height 21
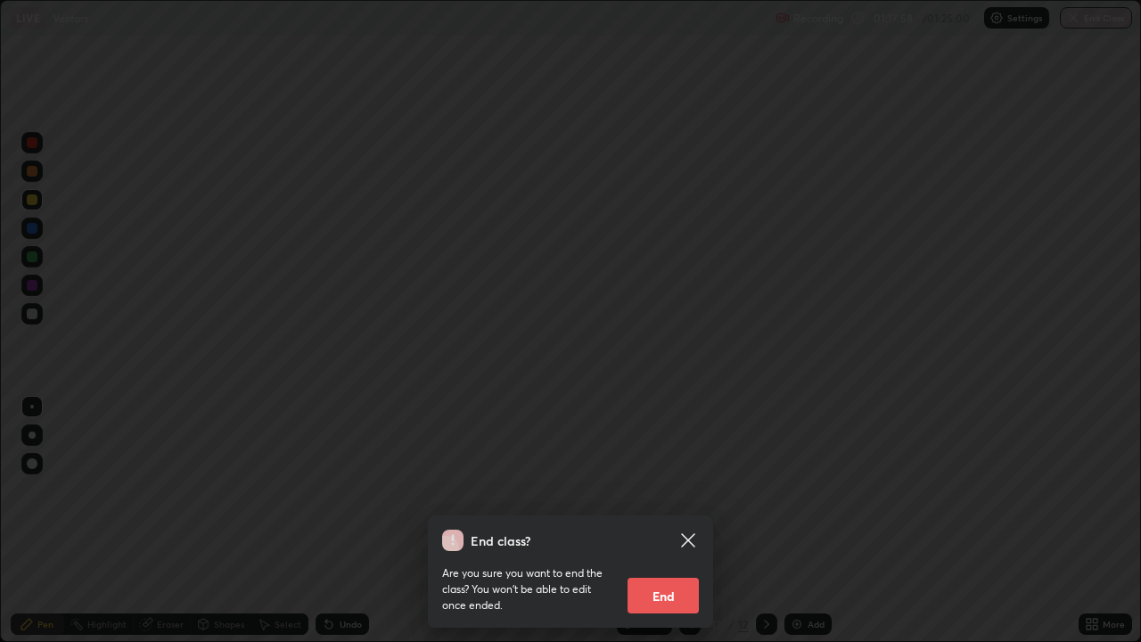
click at [658, 520] on button "End" at bounding box center [662, 595] width 71 height 36
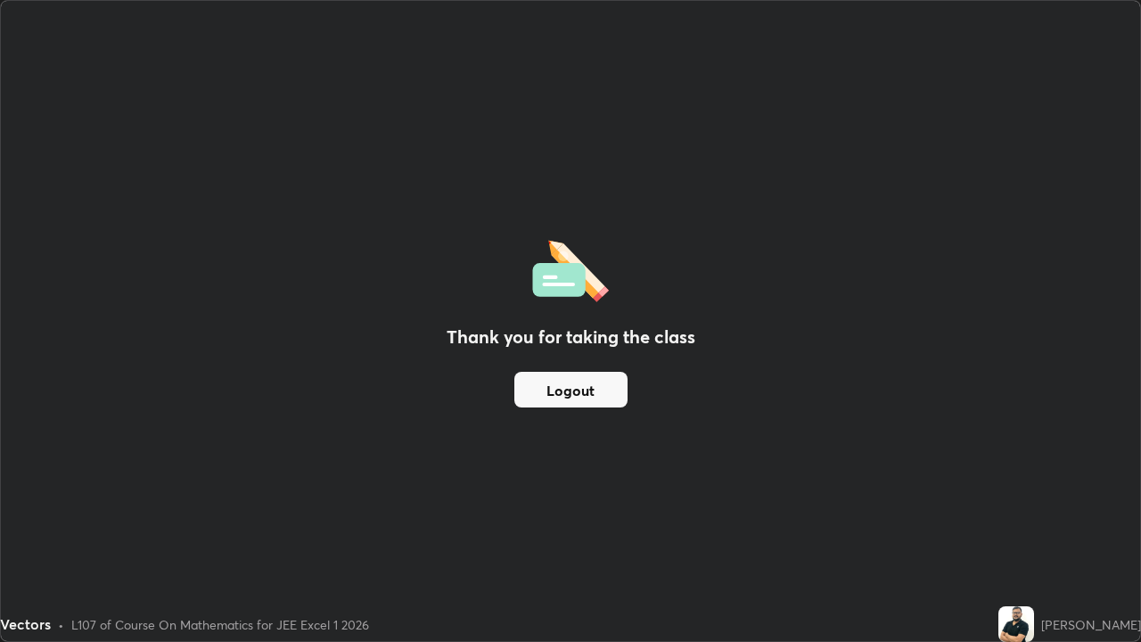
click at [558, 388] on button "Logout" at bounding box center [570, 390] width 113 height 36
